Goal: Task Accomplishment & Management: Manage account settings

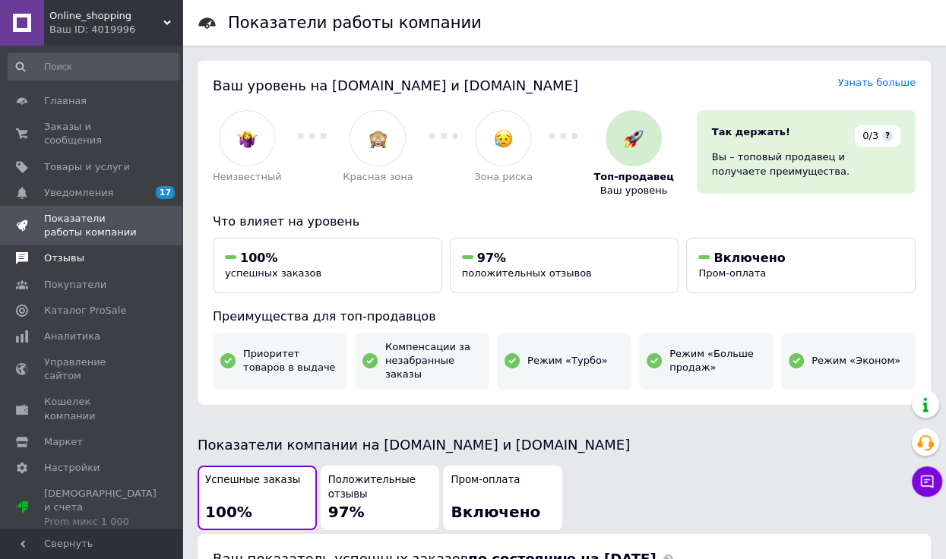
click at [103, 252] on span "Отзывы" at bounding box center [92, 259] width 97 height 14
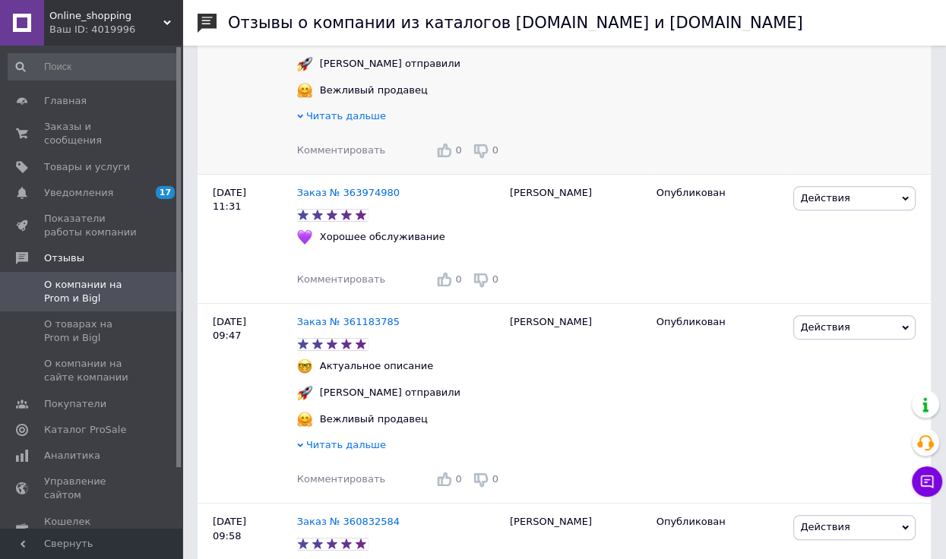
scroll to position [532, 0]
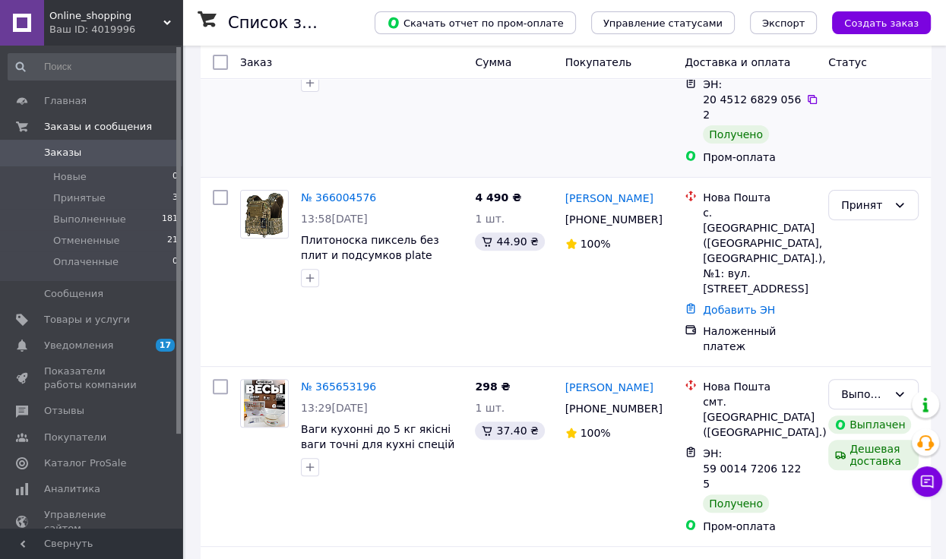
scroll to position [380, 0]
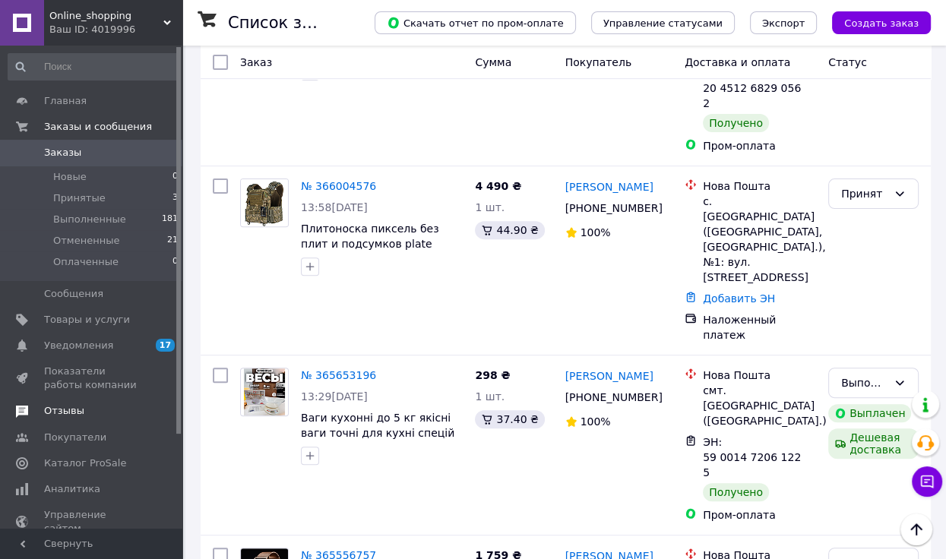
click at [100, 401] on link "Отзывы" at bounding box center [93, 411] width 187 height 26
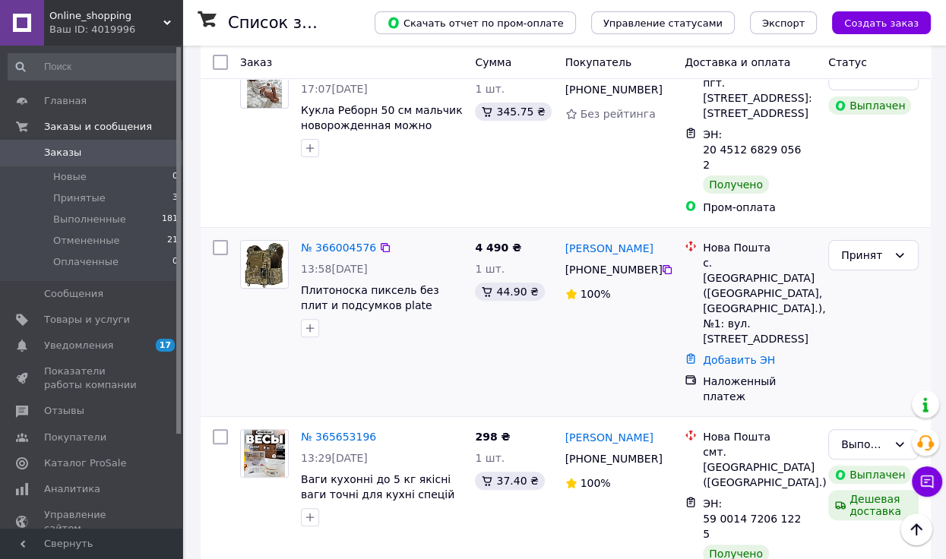
scroll to position [152, 0]
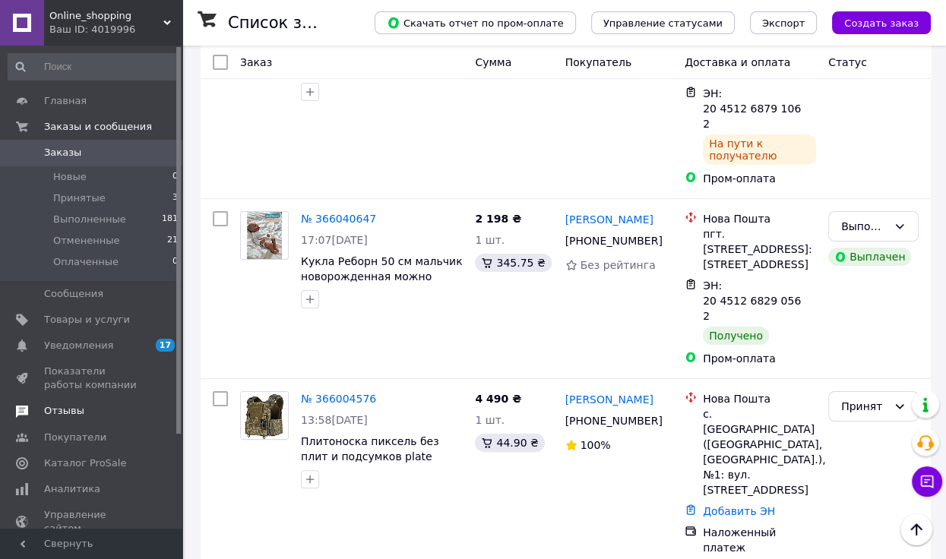
click at [101, 408] on span "Отзывы" at bounding box center [92, 411] width 97 height 14
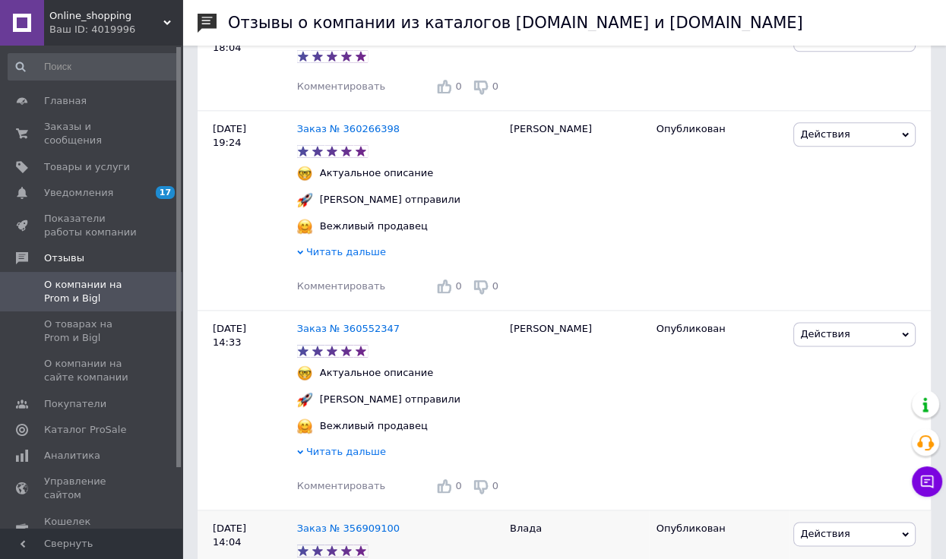
scroll to position [1444, 0]
